Goal: Information Seeking & Learning: Learn about a topic

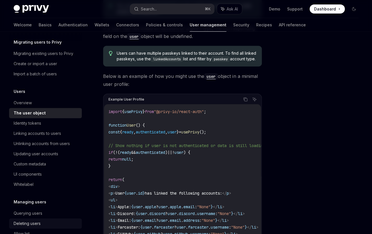
scroll to position [87, 0]
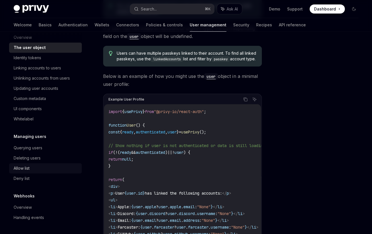
click at [32, 172] on link "Allow list" at bounding box center [45, 168] width 73 height 10
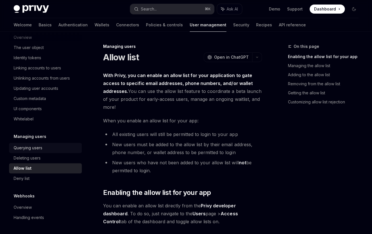
click at [32, 147] on div "Querying users" at bounding box center [28, 148] width 29 height 7
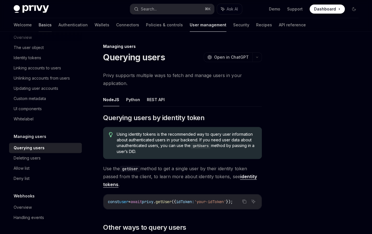
click at [39, 27] on link "Basics" at bounding box center [45, 25] width 13 height 14
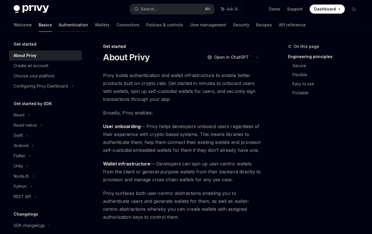
click at [59, 25] on link "Authentication" at bounding box center [73, 25] width 29 height 14
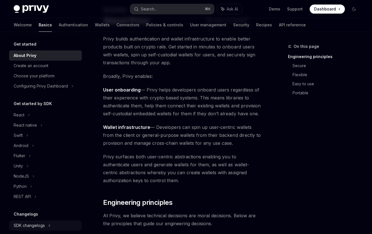
scroll to position [30, 0]
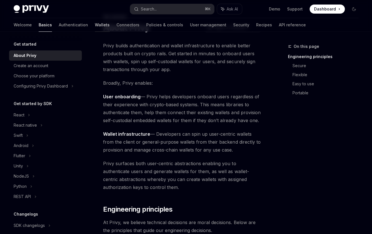
click at [95, 24] on link "Wallets" at bounding box center [102, 25] width 15 height 14
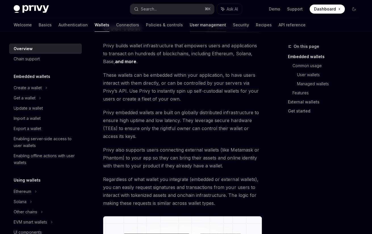
click at [189, 27] on link "User management" at bounding box center [207, 25] width 36 height 14
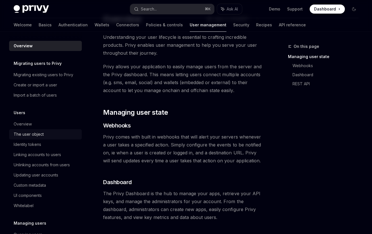
click at [31, 136] on div "The user object" at bounding box center [29, 134] width 30 height 7
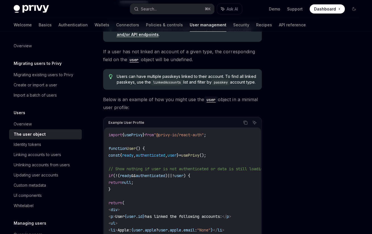
scroll to position [496, 0]
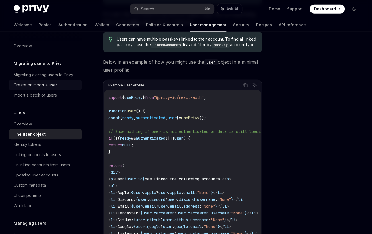
click at [52, 86] on div "Create or import a user" at bounding box center [35, 85] width 43 height 7
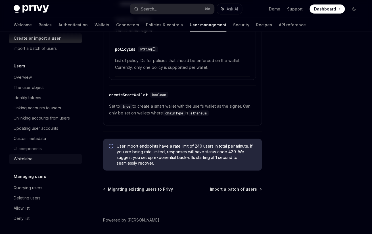
scroll to position [87, 0]
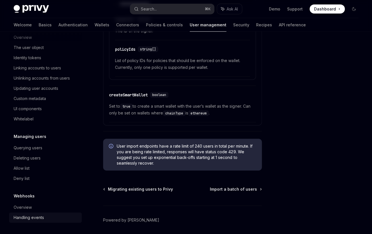
click at [31, 216] on div "Handling events" at bounding box center [29, 217] width 30 height 7
type textarea "*"
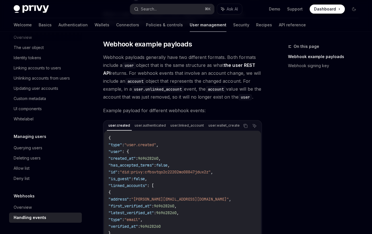
scroll to position [23, 0]
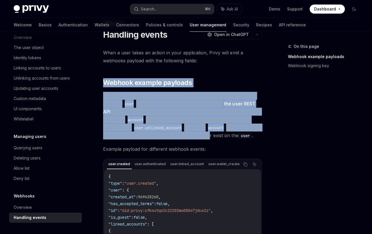
drag, startPoint x: 102, startPoint y: 78, endPoint x: 214, endPoint y: 135, distance: 125.3
click at [214, 135] on span "Webhook payloads generally have two different formats. Both formats include a u…" at bounding box center [182, 116] width 159 height 48
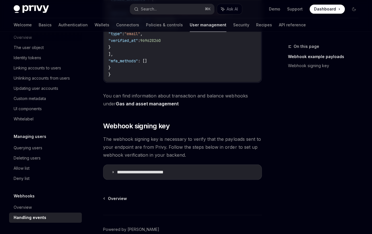
scroll to position [246, 0]
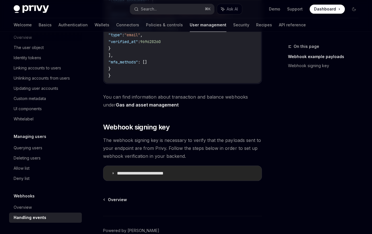
click at [132, 172] on p "**********" at bounding box center [148, 173] width 63 height 6
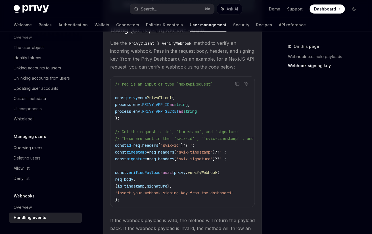
scroll to position [460, 0]
